Goal: Task Accomplishment & Management: Complete application form

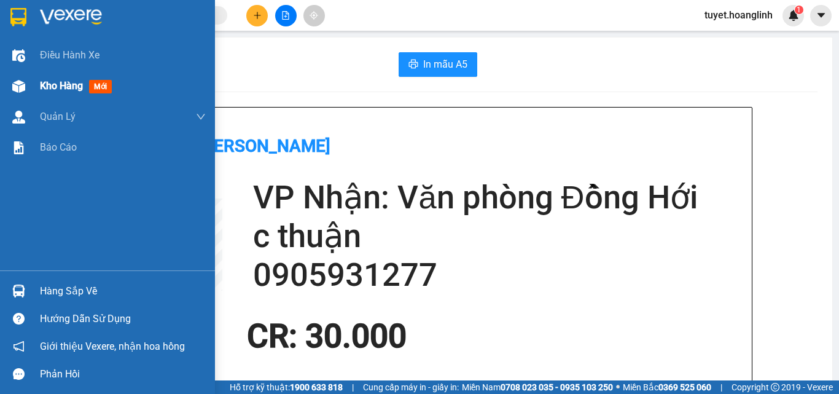
click at [23, 88] on img at bounding box center [18, 86] width 13 height 13
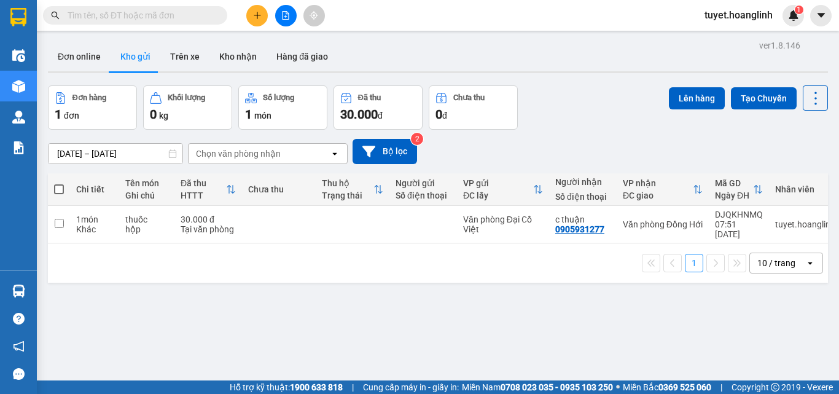
click at [503, 311] on div "ver 1.8.146 Đơn online Kho gửi Trên xe Kho nhận Hàng đã giao Đơn hàng 1 đơn Khố…" at bounding box center [438, 234] width 790 height 394
click at [260, 15] on icon "plus" at bounding box center [257, 15] width 9 height 9
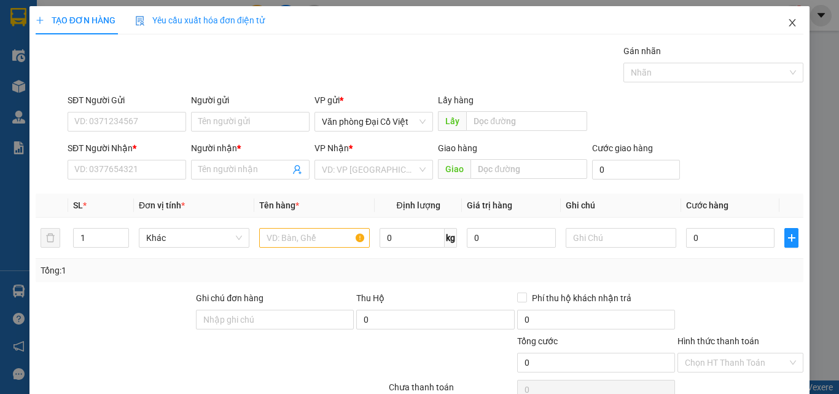
click at [776, 20] on span "Close" at bounding box center [792, 23] width 34 height 34
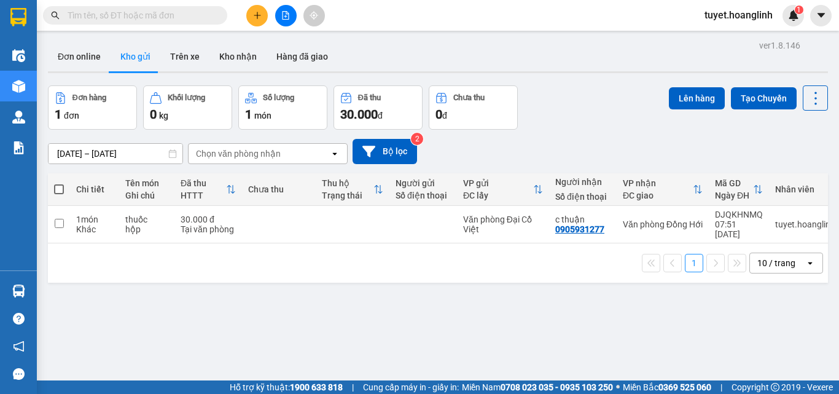
click at [262, 14] on button at bounding box center [256, 15] width 21 height 21
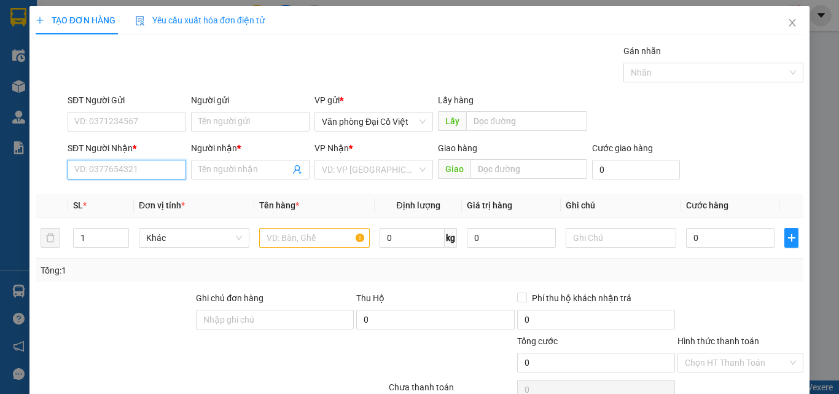
click at [159, 176] on input "SĐT Người Nhận *" at bounding box center [127, 170] width 119 height 20
click at [130, 168] on input "SĐT Người Nhận *" at bounding box center [127, 170] width 119 height 20
click at [125, 195] on div "0339434046 - HÒA VÕ" at bounding box center [125, 194] width 103 height 14
type input "0339434046"
type input "HÒA VÕ"
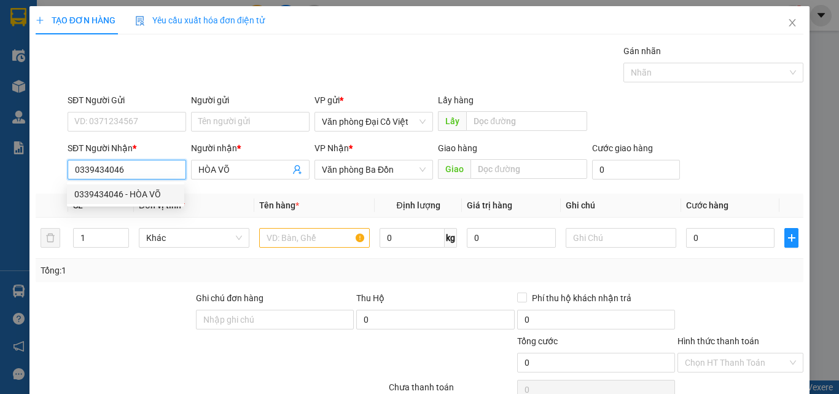
type input "650.000"
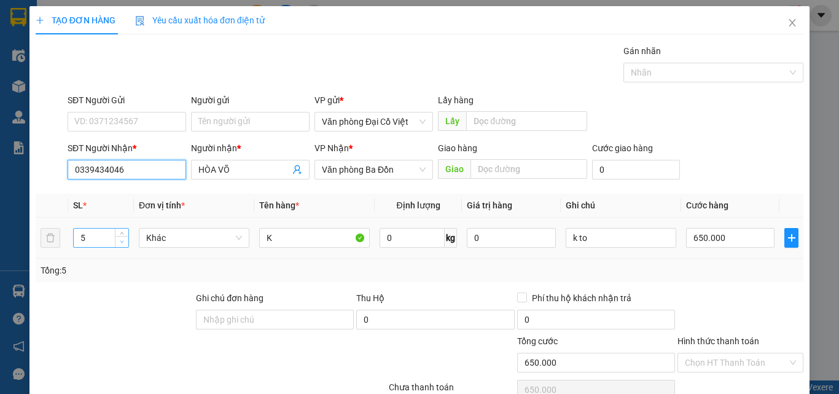
type input "0339434046"
click at [122, 240] on icon "down" at bounding box center [122, 242] width 4 height 4
type input "1"
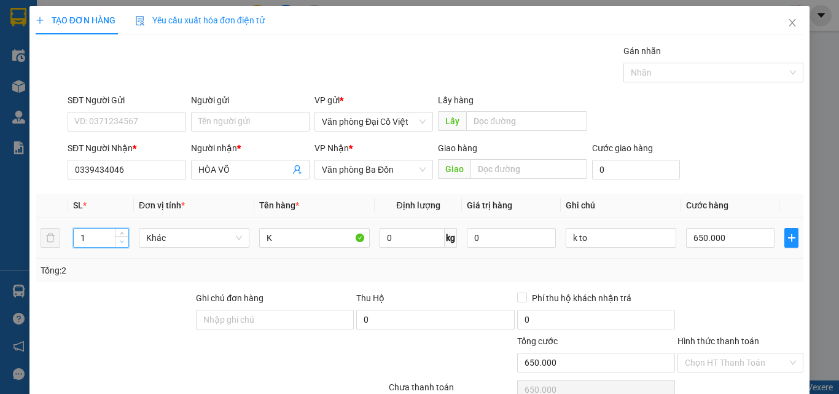
click at [122, 240] on icon "down" at bounding box center [122, 242] width 4 height 4
click at [599, 240] on input "k to" at bounding box center [621, 238] width 111 height 20
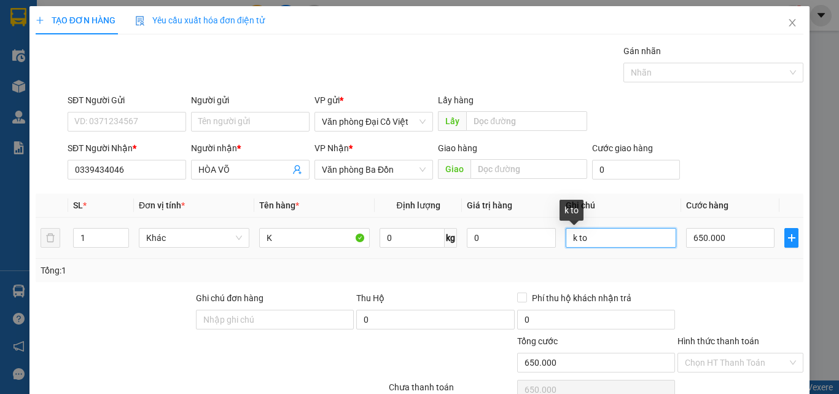
click at [599, 240] on input "k to" at bounding box center [621, 238] width 111 height 20
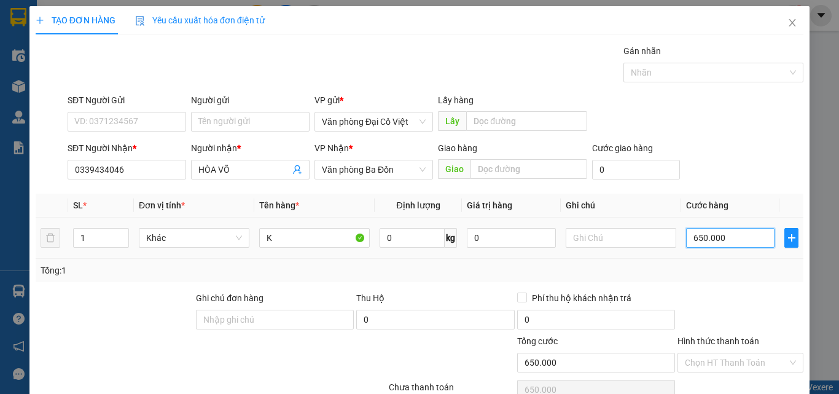
click at [739, 240] on input "650.000" at bounding box center [730, 238] width 88 height 20
type input "5"
type input "50"
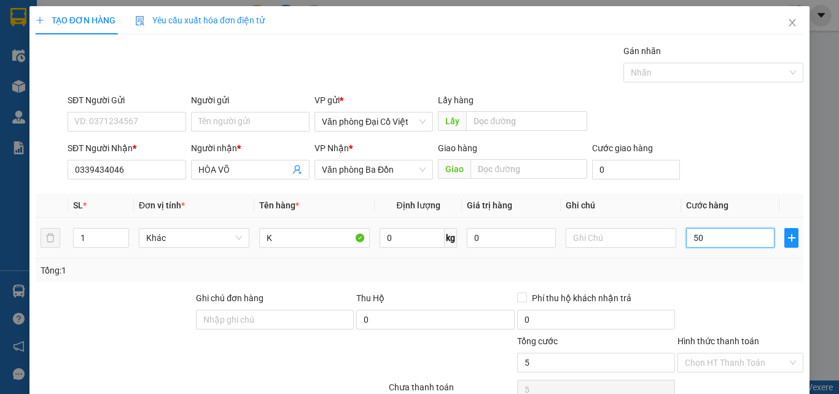
type input "50"
type input "50.000"
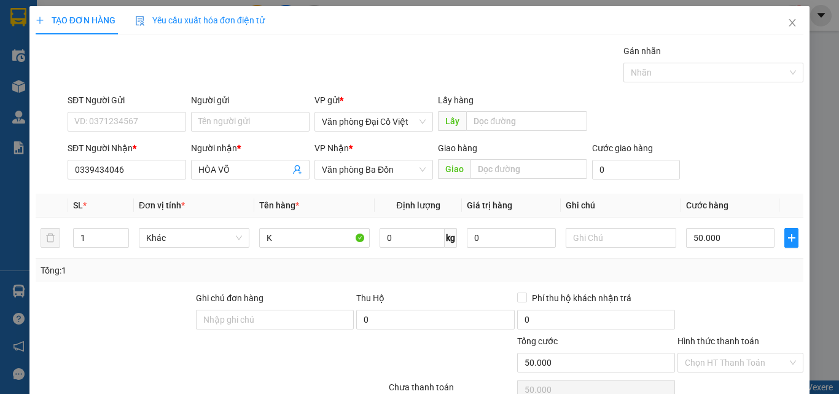
click at [745, 269] on div "Tổng: 1" at bounding box center [420, 270] width 758 height 14
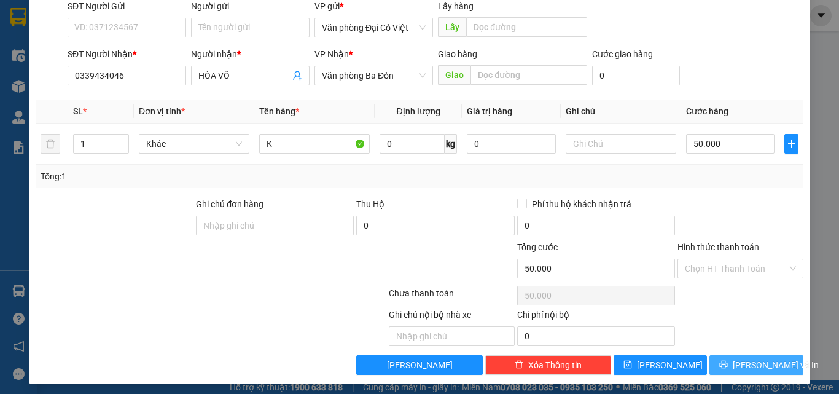
scroll to position [99, 0]
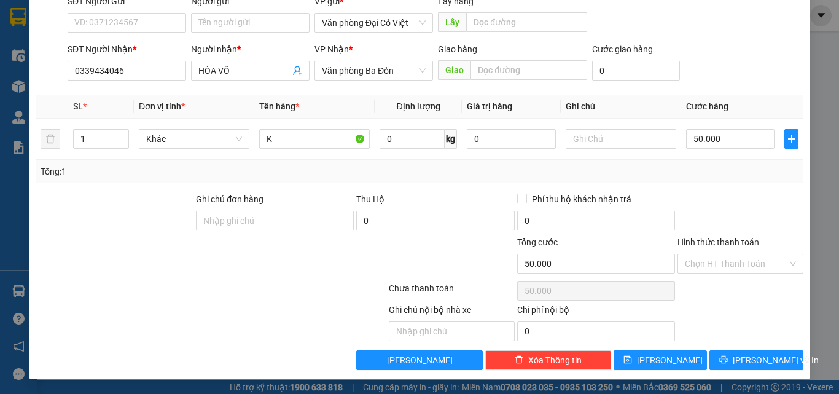
click at [763, 373] on div "TẠO ĐƠN HÀNG Yêu cầu xuất hóa đơn điện tử Transit Pickup Surcharge Ids Transit …" at bounding box center [419, 143] width 780 height 472
click at [770, 362] on span "[PERSON_NAME] và In" at bounding box center [776, 360] width 86 height 14
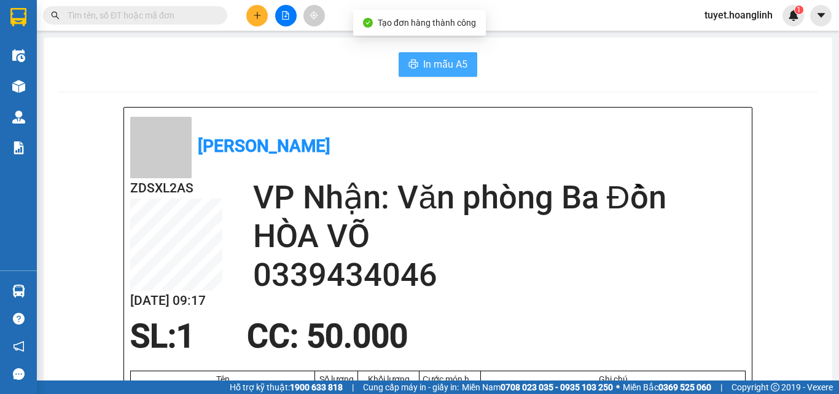
click at [454, 68] on span "In mẫu A5" at bounding box center [445, 63] width 44 height 15
